Goal: Find specific page/section: Find specific page/section

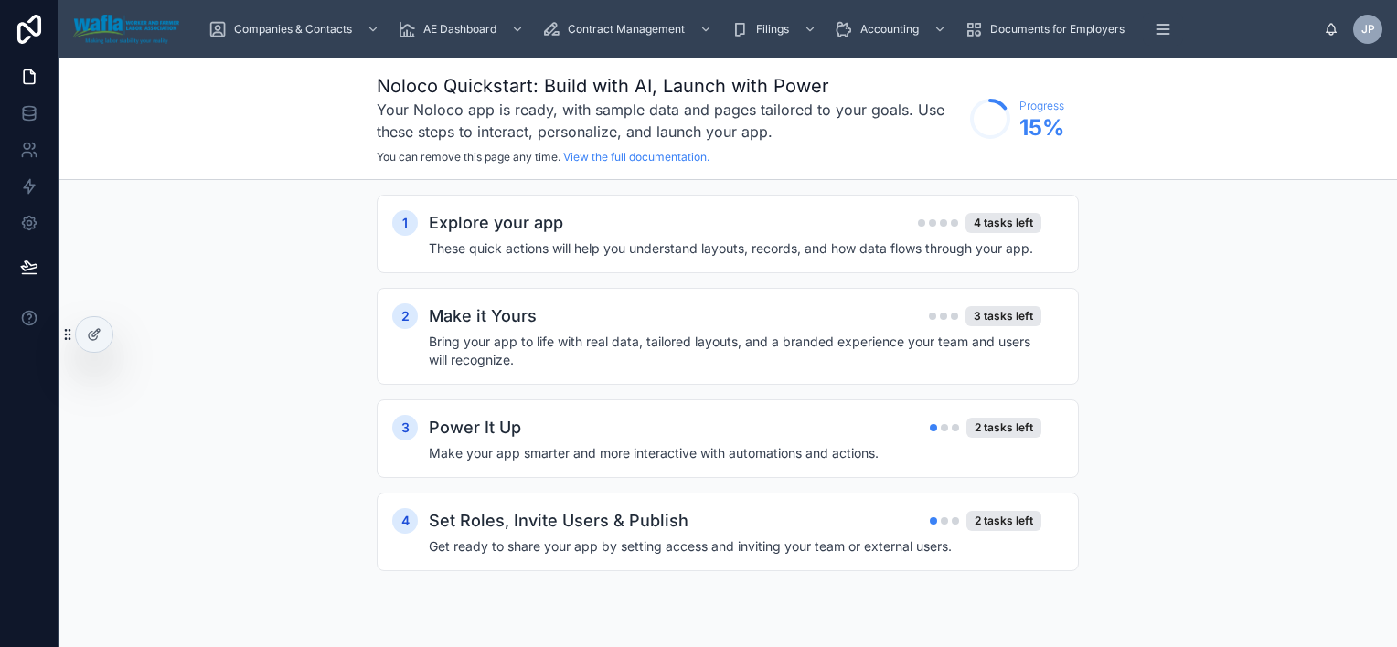
click at [267, 197] on div "1 Explore your app 4 tasks left These quick actions will help you understand la…" at bounding box center [728, 401] width 1338 height 442
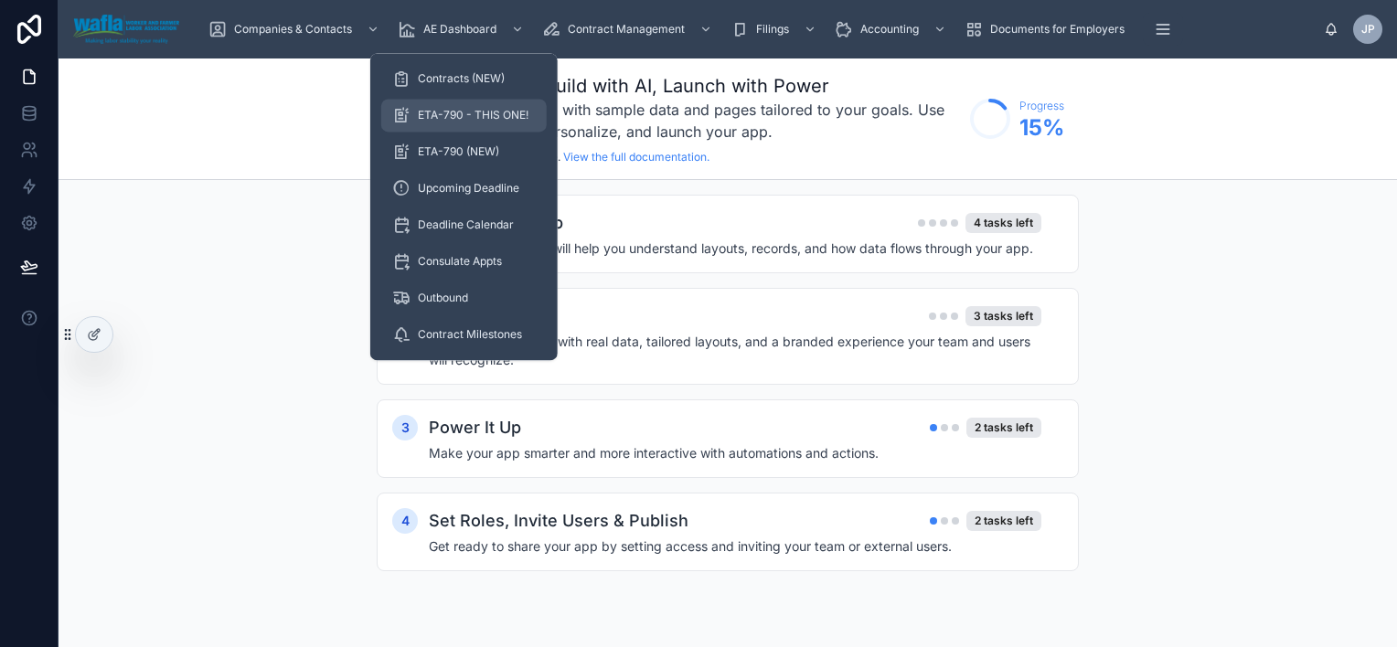
click at [475, 112] on span "ETA-790 - THIS ONE!" at bounding box center [473, 115] width 111 height 15
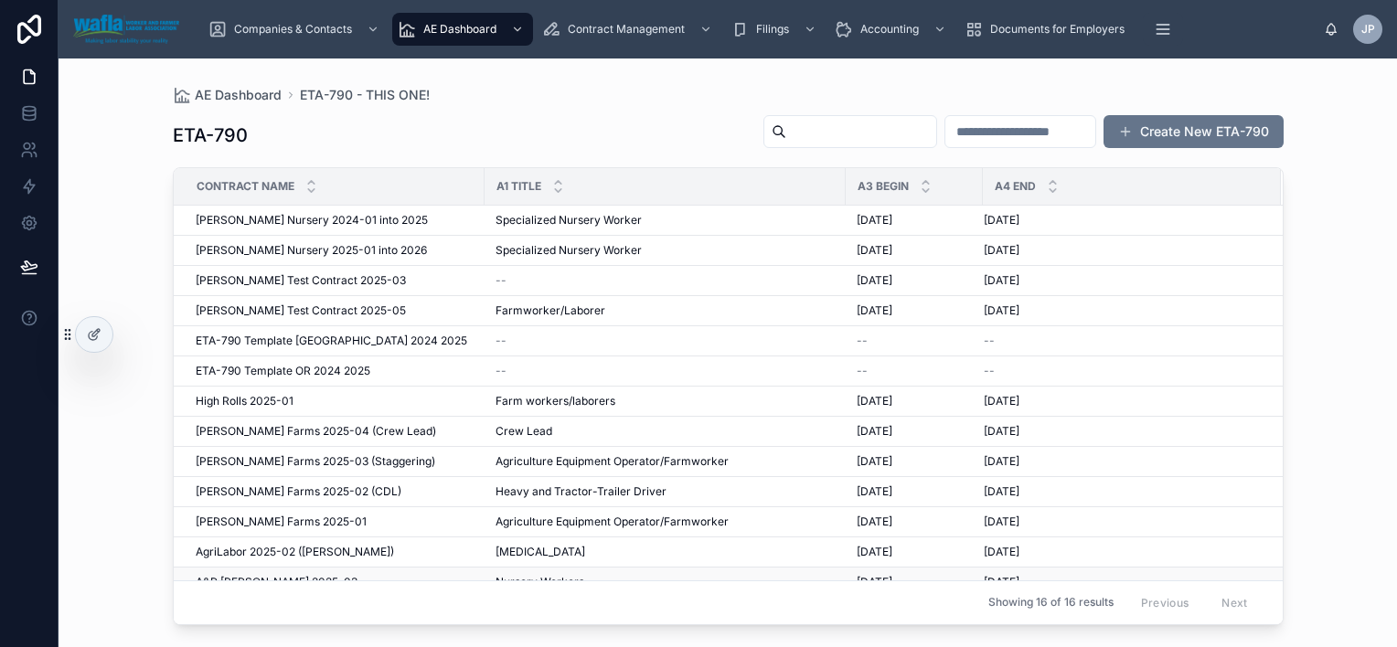
click at [241, 575] on span "A&R [PERSON_NAME] 2025-03" at bounding box center [277, 582] width 162 height 15
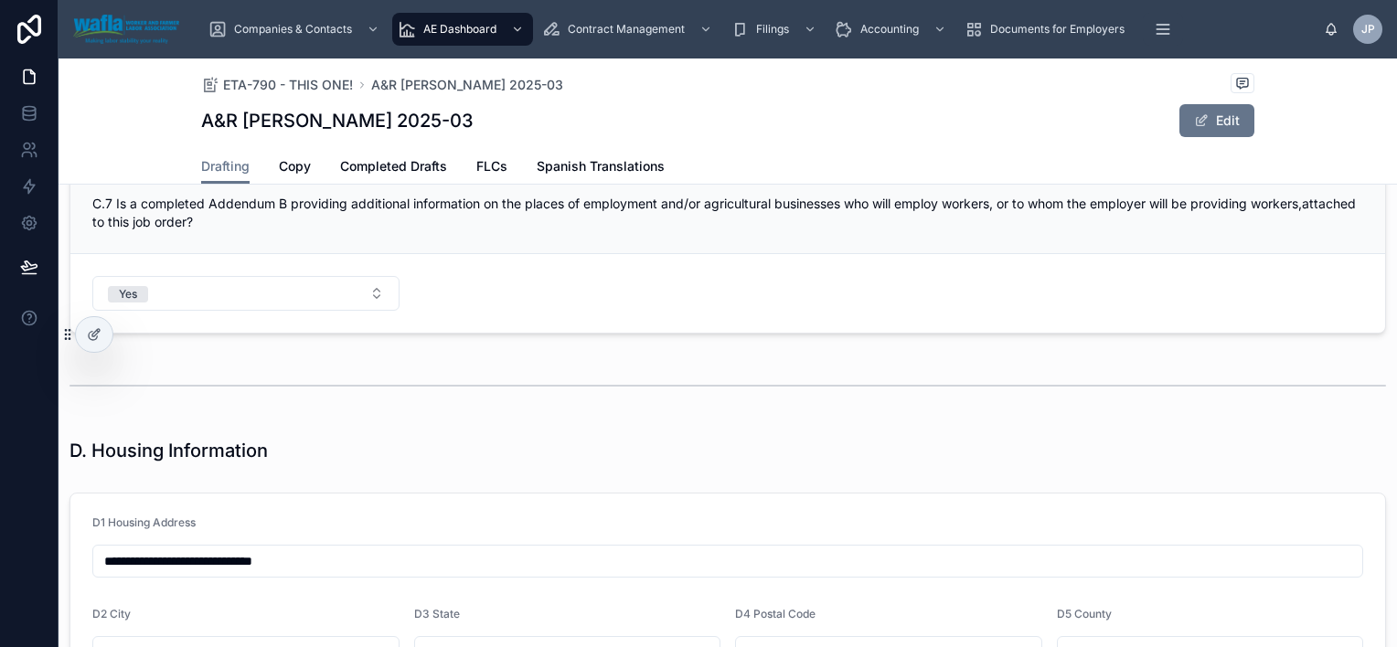
scroll to position [4662, 0]
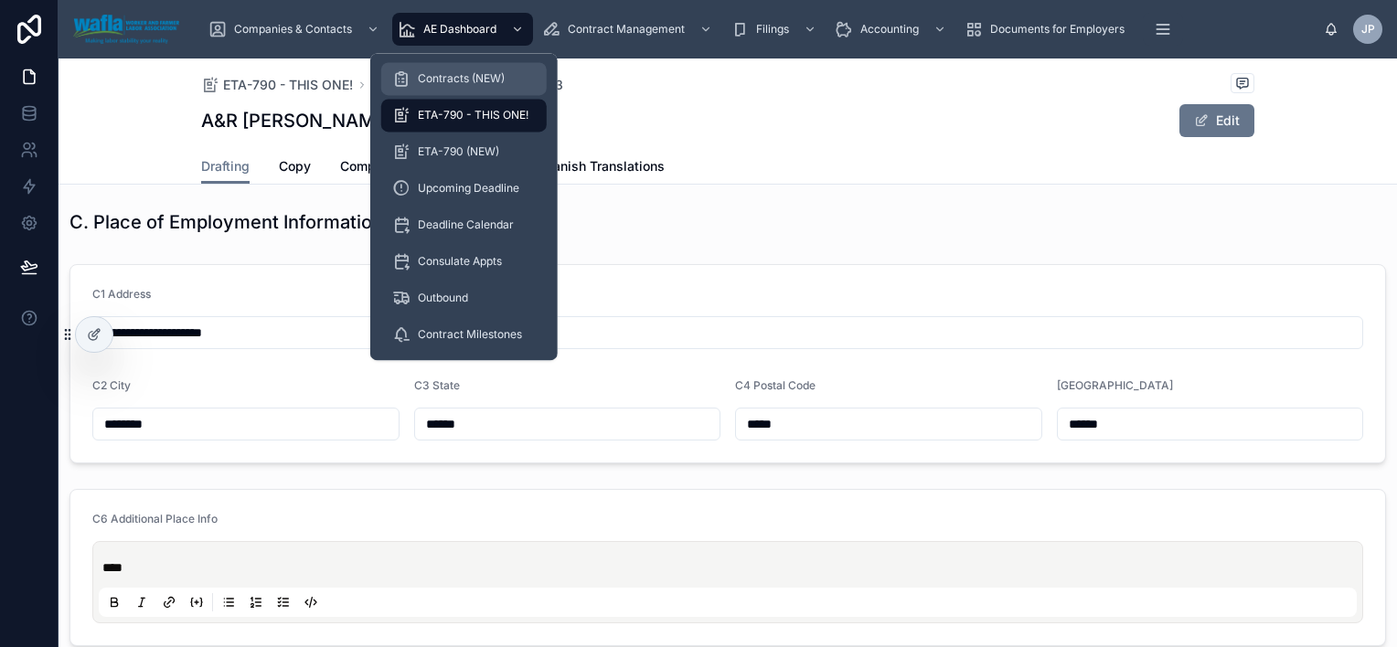
click at [428, 81] on span "Contracts (NEW)" at bounding box center [461, 78] width 87 height 15
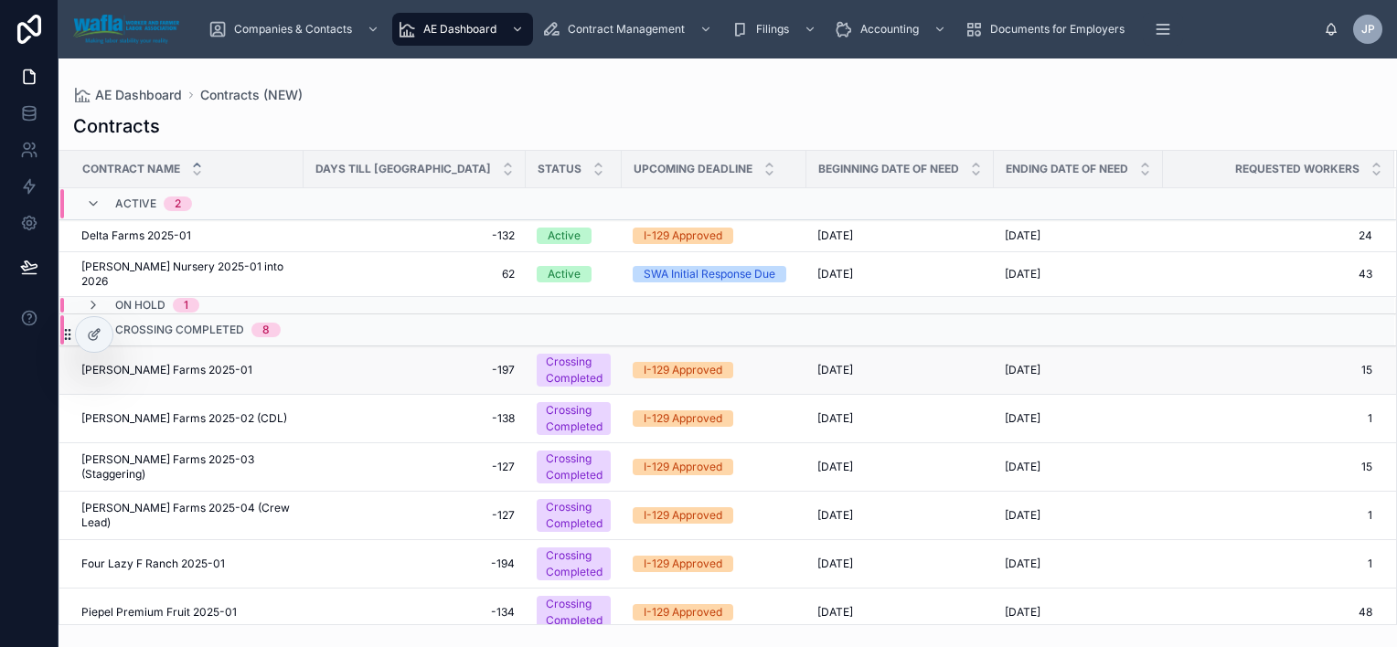
click at [158, 370] on span "[PERSON_NAME] Farms 2025-01" at bounding box center [166, 370] width 171 height 15
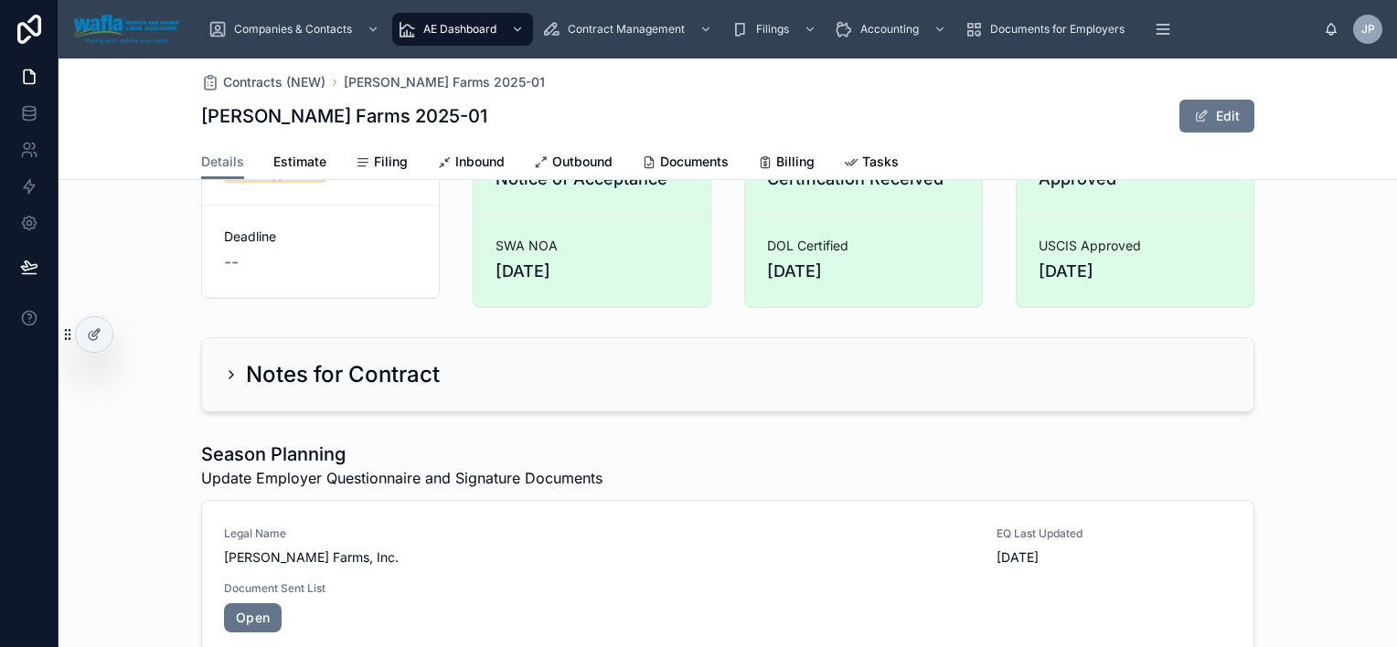
scroll to position [823, 0]
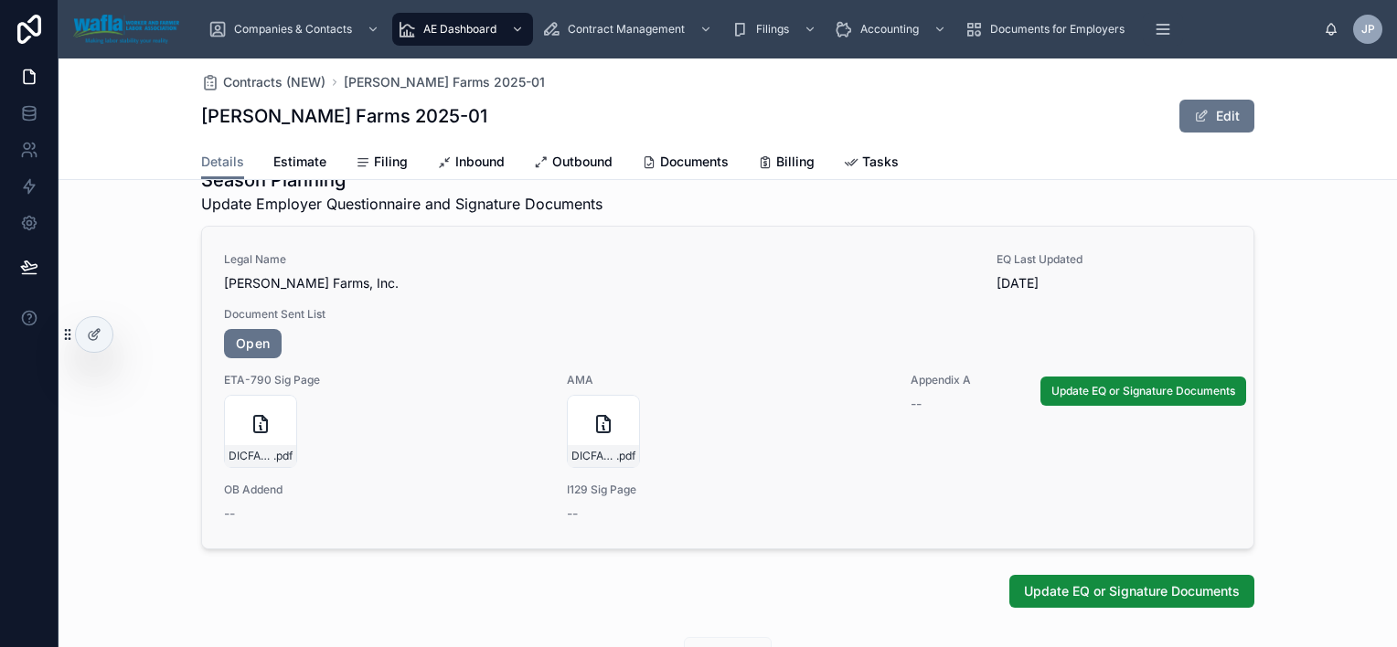
click at [391, 347] on span "Open" at bounding box center [727, 343] width 1007 height 29
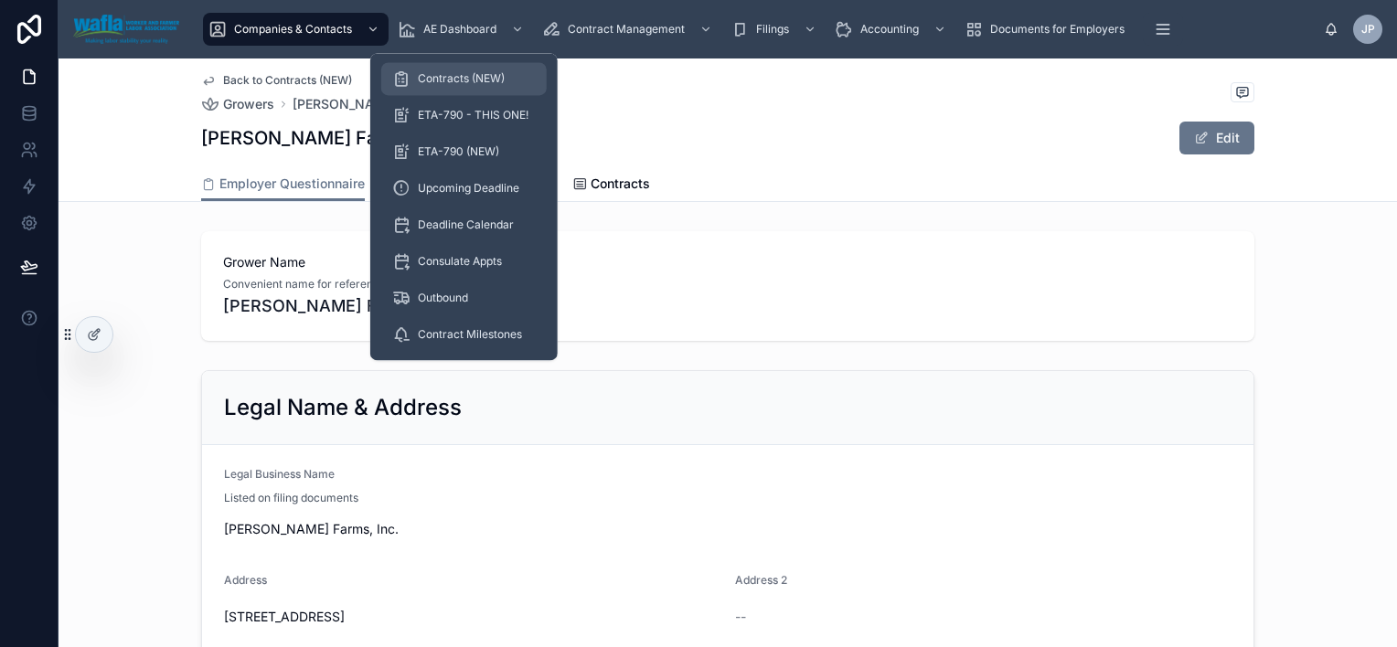
click at [482, 69] on div "Contracts (NEW)" at bounding box center [464, 78] width 144 height 29
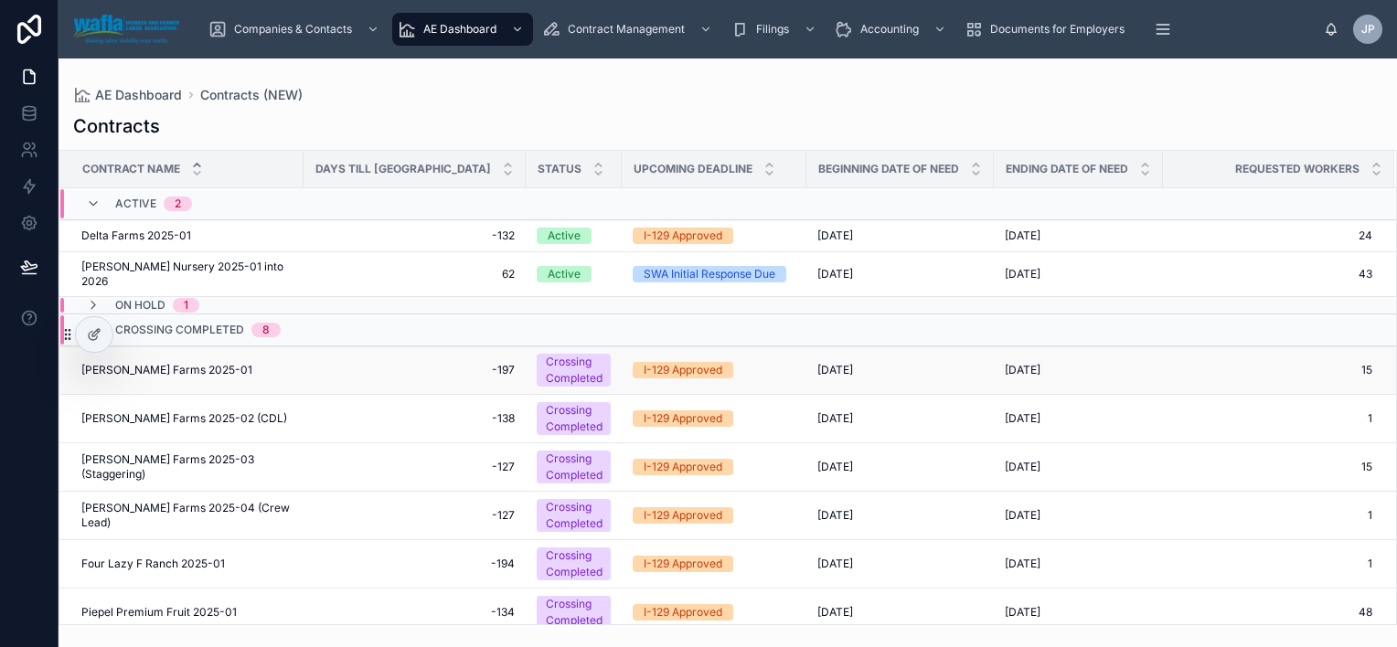
click at [185, 369] on span "[PERSON_NAME] Farms 2025-01" at bounding box center [166, 370] width 171 height 15
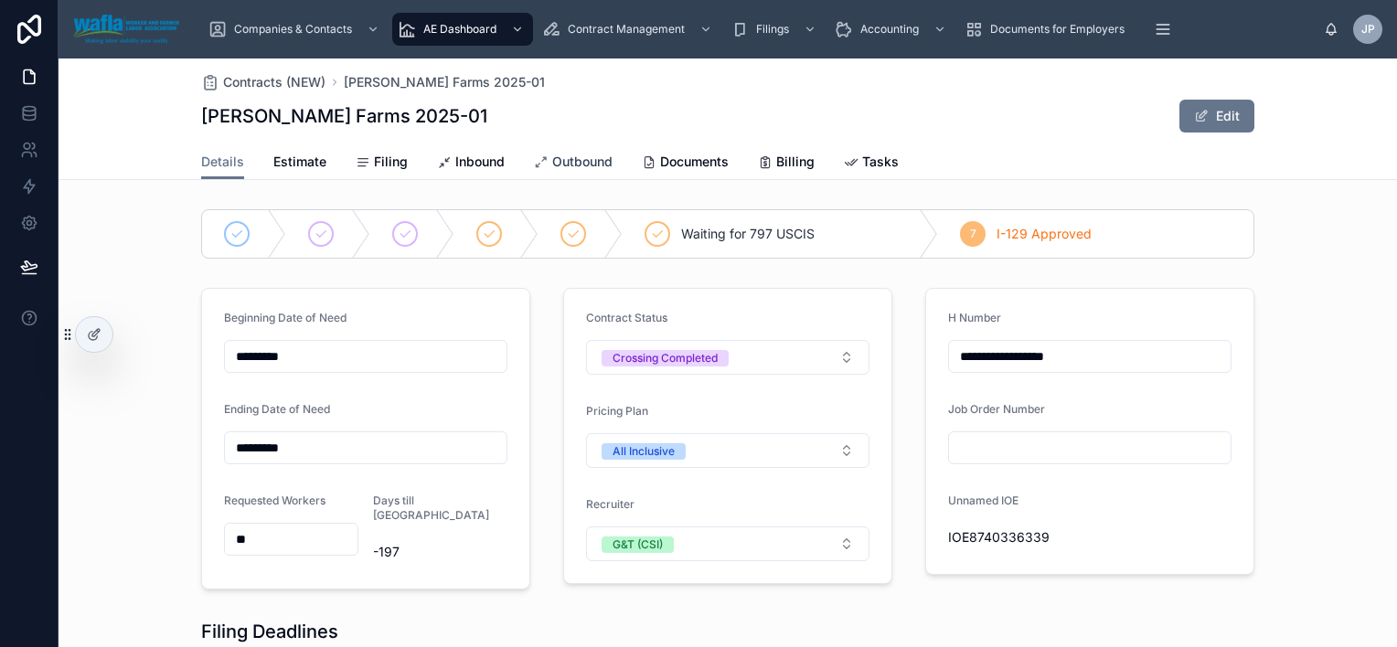
click at [576, 161] on span "Outbound" at bounding box center [582, 162] width 60 height 18
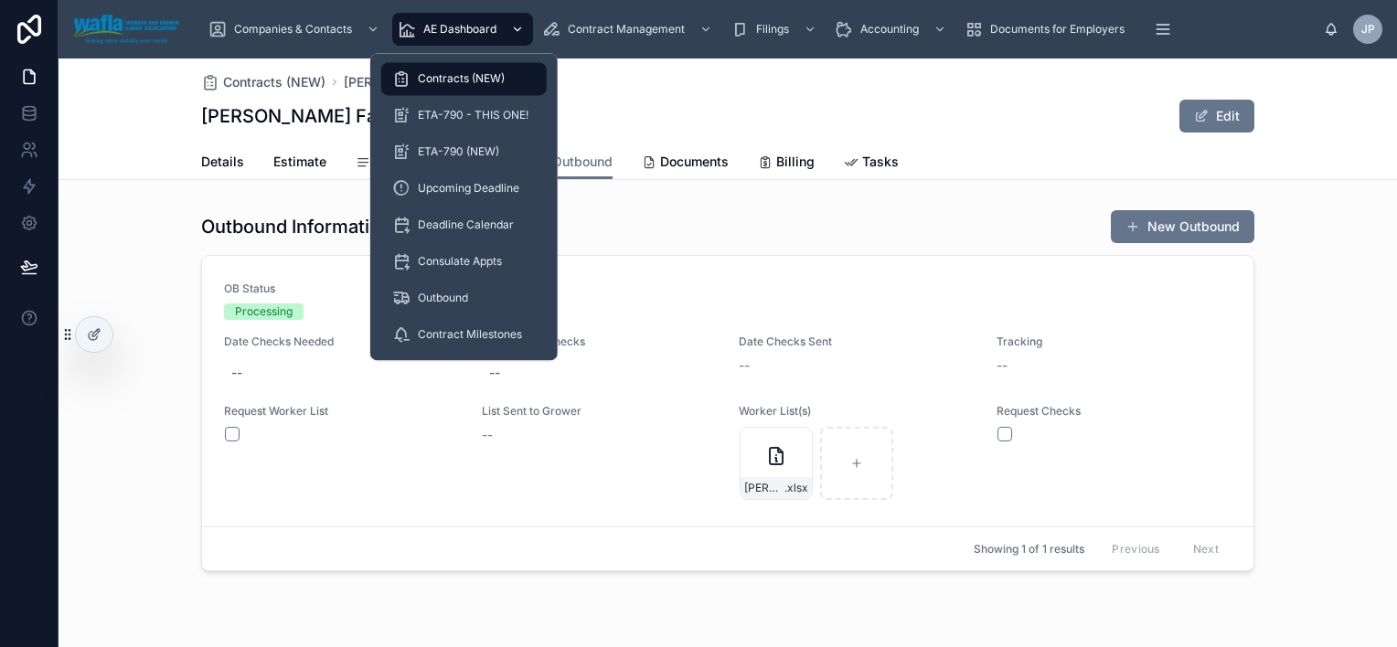
click at [427, 31] on span "AE Dashboard" at bounding box center [459, 29] width 73 height 15
